Goal: Information Seeking & Learning: Learn about a topic

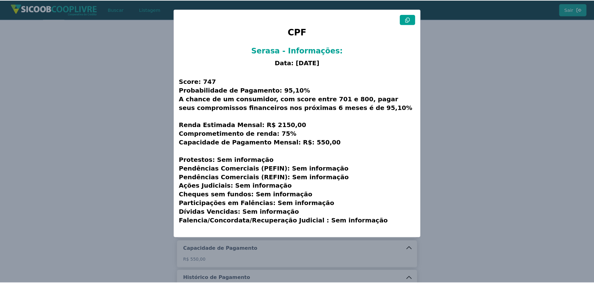
scroll to position [101, 0]
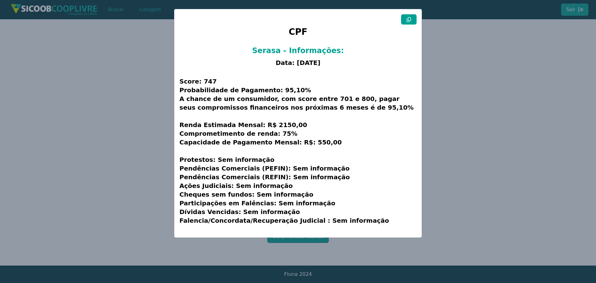
click at [132, 104] on modal-container "CPF Serasa - Informações: Data: [DATE] Score: 747 Probabilidade de Pagamento: 9…" at bounding box center [298, 141] width 596 height 283
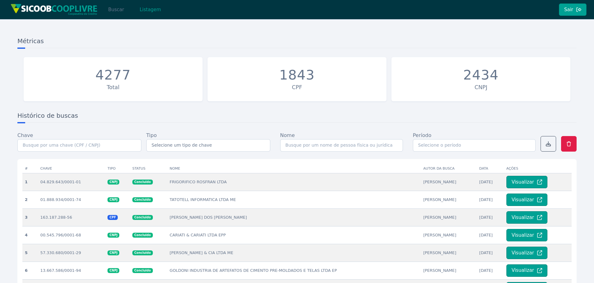
click at [113, 7] on button "Buscar" at bounding box center [116, 9] width 26 height 12
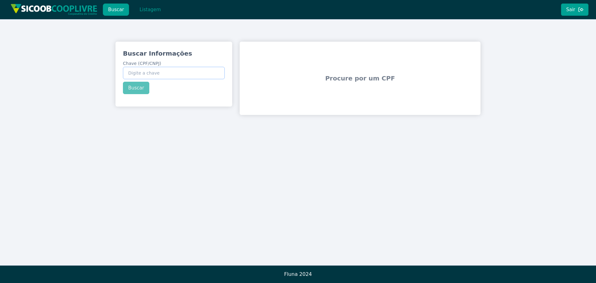
click at [154, 75] on input "Chave (CPF/CNPJ)" at bounding box center [174, 73] width 102 height 12
paste input "084.278.788-77"
type input "084.278.788-77"
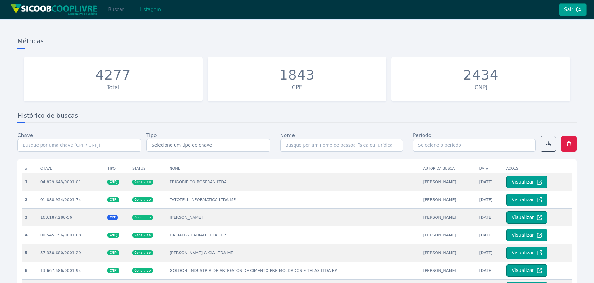
click at [117, 9] on button "Buscar" at bounding box center [116, 9] width 26 height 12
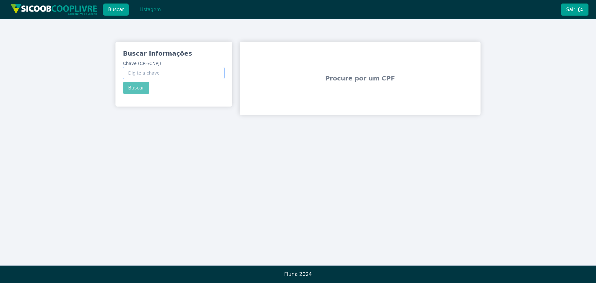
click at [179, 77] on input "Chave (CPF/CNPJ)" at bounding box center [174, 73] width 102 height 12
paste input "084.278.788-77"
type input "084.278.788-77"
click at [121, 90] on div "Buscar Informações Chave (CPF/CNPJ) 084.278.788-77 Buscar" at bounding box center [173, 72] width 117 height 60
click at [135, 87] on button "Buscar" at bounding box center [136, 88] width 26 height 12
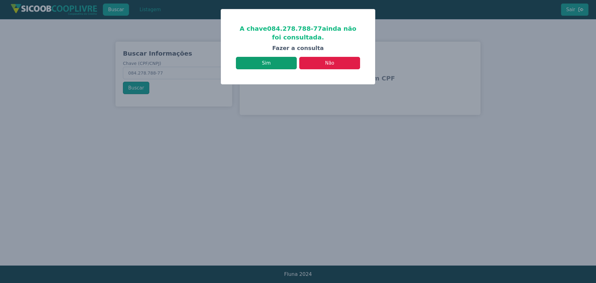
click at [271, 67] on button "Sim" at bounding box center [266, 63] width 61 height 12
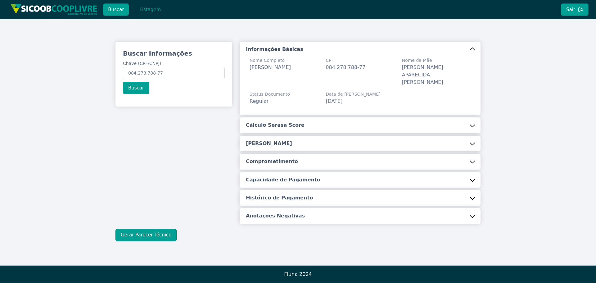
click at [310, 117] on button "Cálculo Serasa Score" at bounding box center [360, 125] width 241 height 16
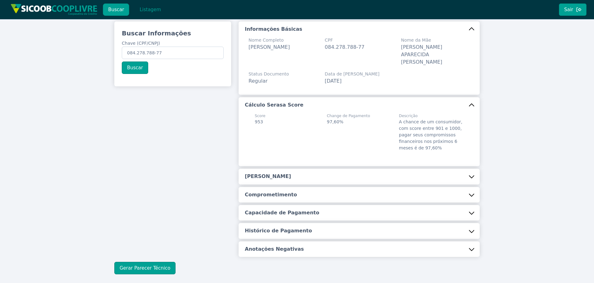
scroll to position [44, 0]
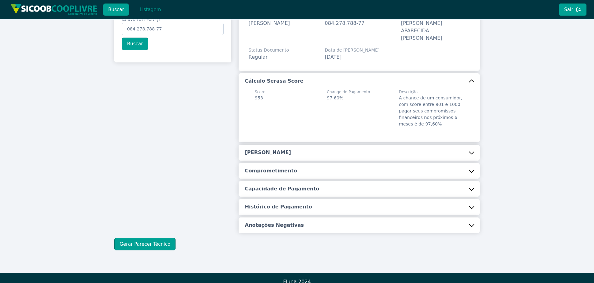
click at [298, 145] on button "[PERSON_NAME]" at bounding box center [358, 153] width 241 height 16
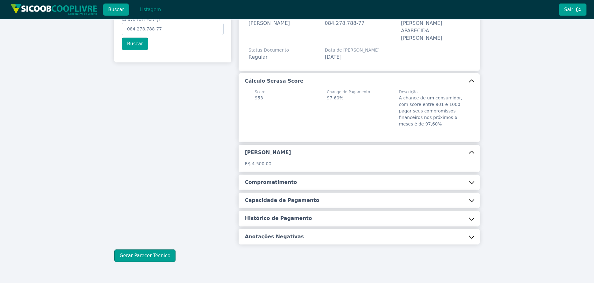
click at [287, 179] on button "Comprometimento" at bounding box center [358, 182] width 241 height 16
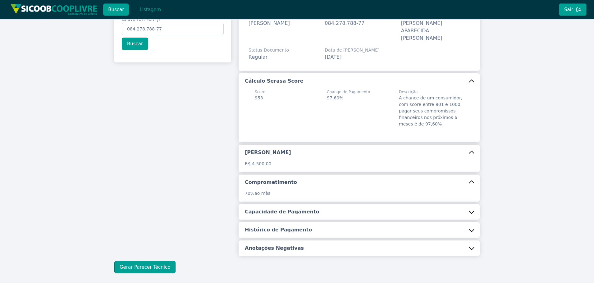
click at [283, 208] on h5 "Capacidade de Pagamento" at bounding box center [282, 211] width 75 height 7
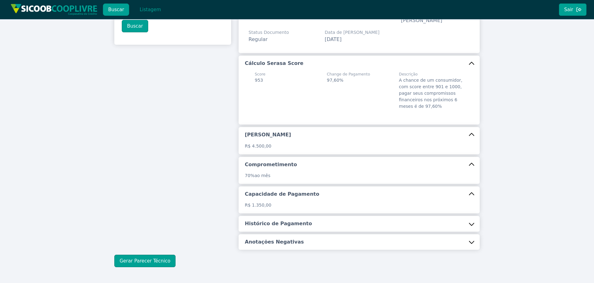
scroll to position [79, 0]
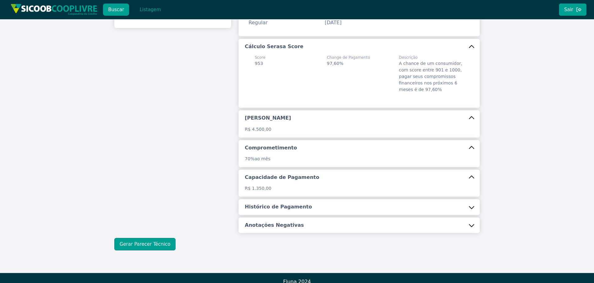
click at [283, 203] on h5 "Histórico de Pagamento" at bounding box center [278, 206] width 67 height 7
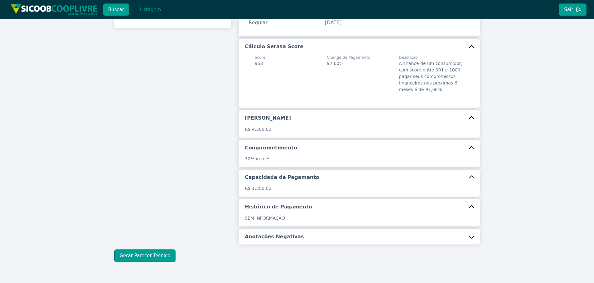
click at [264, 220] on div "Informações Básicas Nome Completo [PERSON_NAME] CPF 084.278.788-77 Nome da Mãe …" at bounding box center [358, 103] width 241 height 281
click at [264, 238] on div "Buscar Informações Chave (CPF/CNPJ) 084.278.788-77 Buscar Informações Básicas N…" at bounding box center [296, 112] width 365 height 299
click at [260, 233] on h5 "Anotações Negativas" at bounding box center [274, 236] width 59 height 7
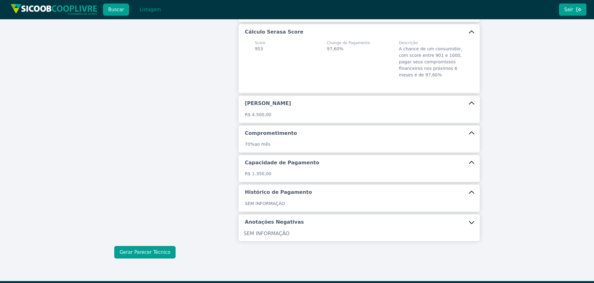
scroll to position [101, 0]
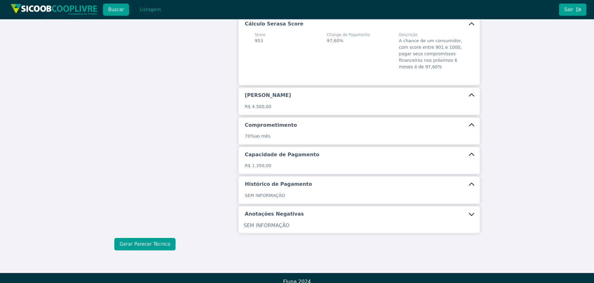
click at [141, 238] on button "Gerar Parecer Técnico" at bounding box center [144, 244] width 61 height 12
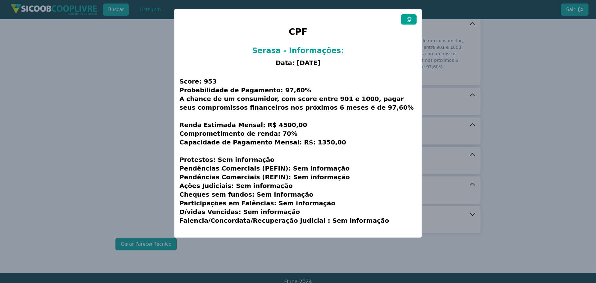
click at [410, 19] on icon at bounding box center [408, 19] width 5 height 5
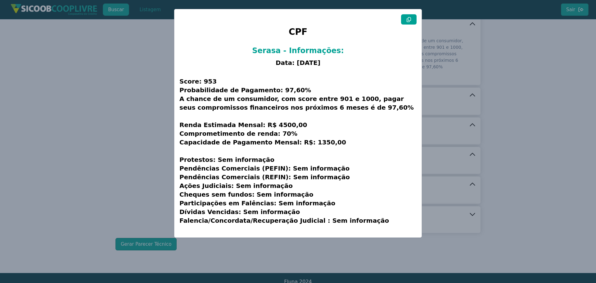
click at [142, 88] on modal-container "CPF Serasa - Informações: Data: [DATE] Score: 953 Probabilidade de Pagamento: 9…" at bounding box center [298, 141] width 596 height 283
